Goal: Book appointment/travel/reservation

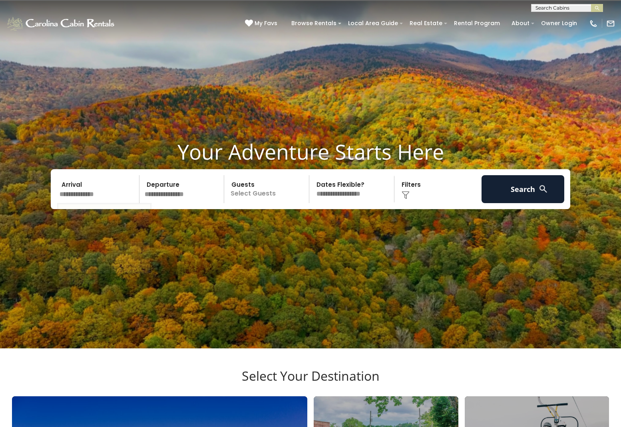
click at [106, 193] on input "text" at bounding box center [98, 189] width 83 height 28
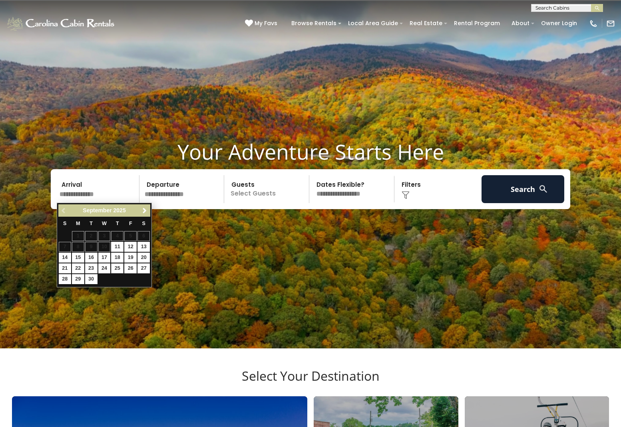
click at [121, 268] on link "25" at bounding box center [117, 269] width 12 height 10
type input "*******"
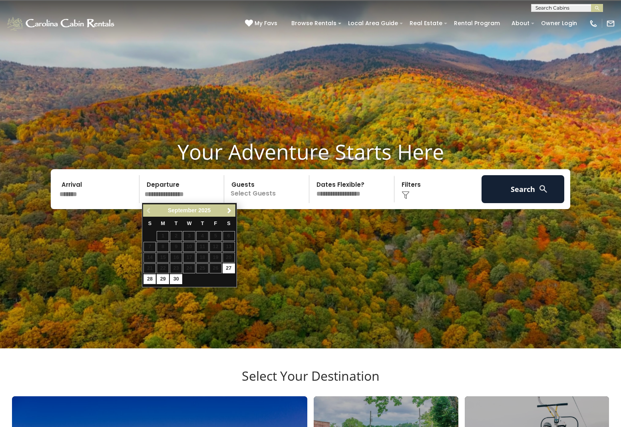
click at [154, 276] on link "28" at bounding box center [149, 279] width 12 height 10
type input "*******"
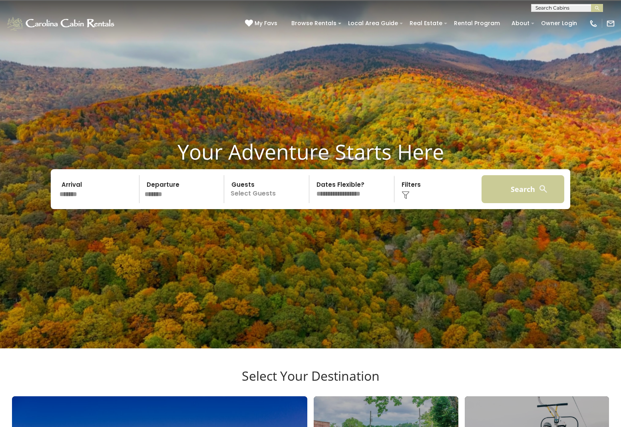
click at [526, 186] on button "Search" at bounding box center [522, 189] width 83 height 28
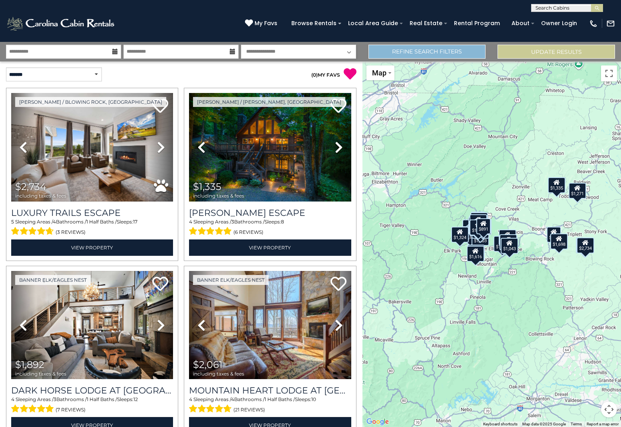
click at [466, 48] on link "Refine Search Filters" at bounding box center [426, 52] width 117 height 14
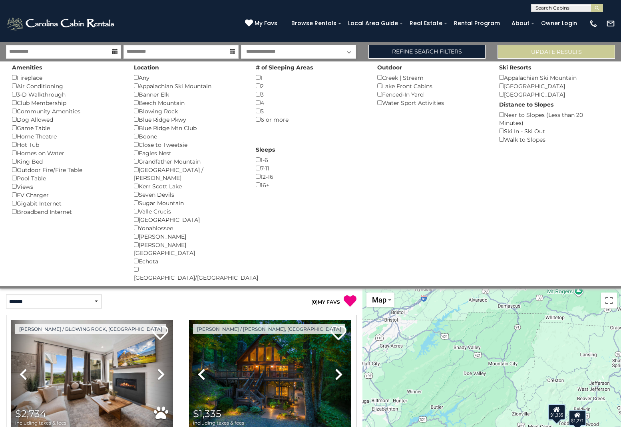
click at [28, 116] on div "Dog Allowed ()" at bounding box center [67, 119] width 110 height 8
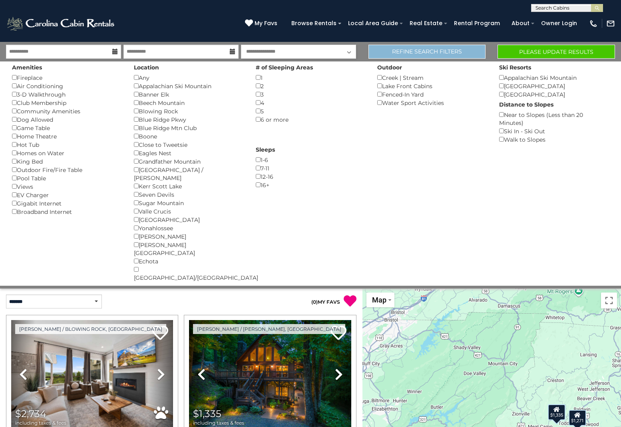
click at [425, 53] on link "Refine Search Filters" at bounding box center [426, 52] width 117 height 14
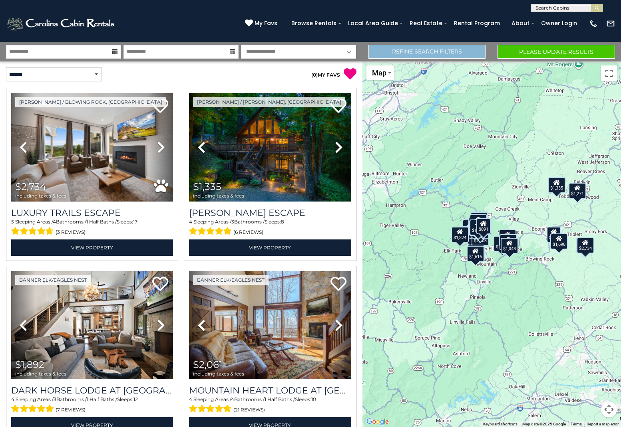
click at [444, 52] on link "Refine Search Filters" at bounding box center [426, 52] width 117 height 14
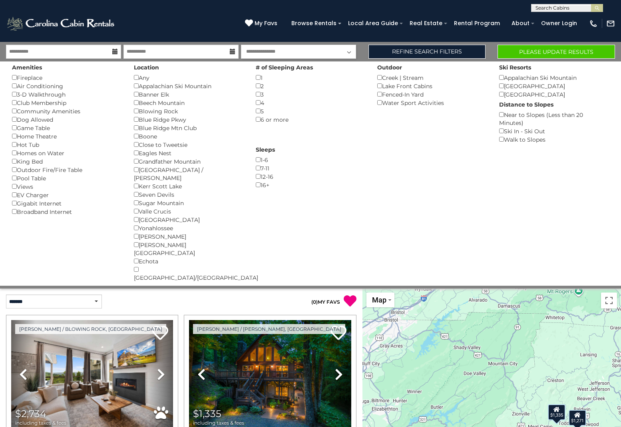
click at [552, 45] on button "Please Update Results" at bounding box center [555, 52] width 117 height 14
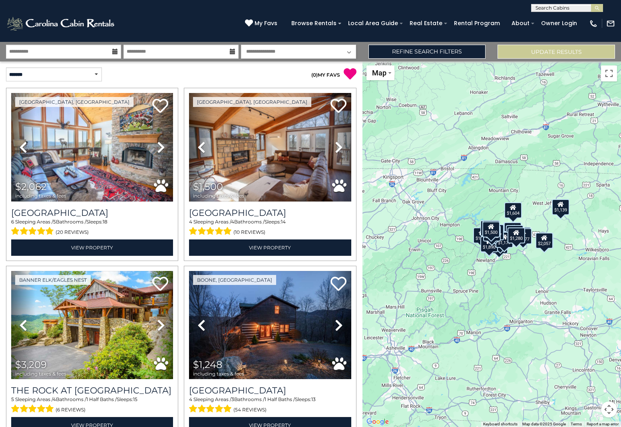
click at [528, 262] on div "$2,062 $1,500 $3,209 $1,248 $1,269 $1,724 $1,806 $1,616 $1,511 $1,566 $1,502 $1…" at bounding box center [491, 245] width 259 height 366
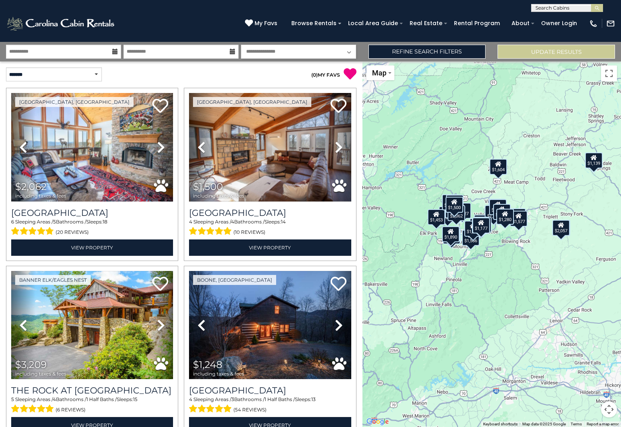
click at [513, 251] on div "$2,062 $1,500 $3,209 $1,248 $1,269 $1,724 $1,806 $1,616 $1,511 $1,566 $1,502 $1…" at bounding box center [491, 245] width 259 height 366
click at [513, 252] on div "$2,062 $1,500 $3,209 $1,248 $1,269 $1,724 $1,806 $1,616 $1,511 $1,566 $1,502 $1…" at bounding box center [491, 245] width 259 height 366
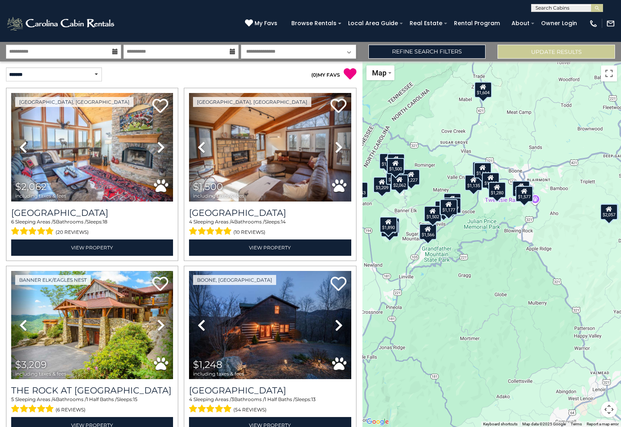
click at [473, 223] on div "$2,062 $1,500 $3,209 $1,248 $1,269 $1,724 $1,806 $1,616 $1,511 $1,566 $1,502 $1…" at bounding box center [491, 245] width 259 height 366
